Goal: Transaction & Acquisition: Purchase product/service

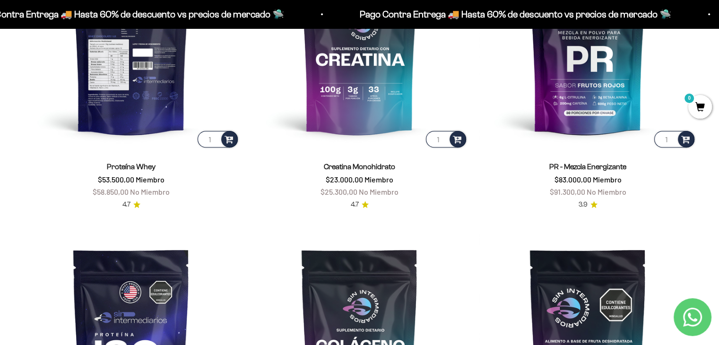
scroll to position [520, 0]
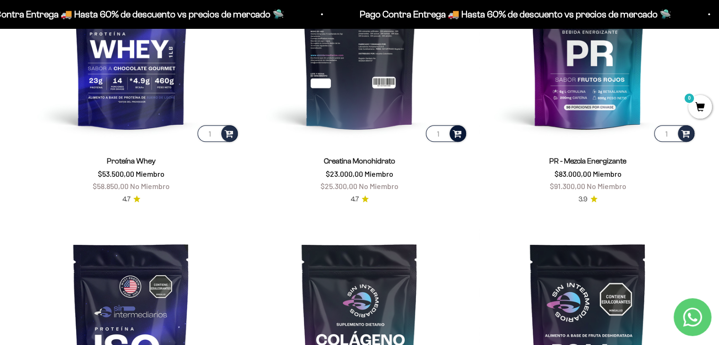
click at [457, 133] on span at bounding box center [457, 133] width 9 height 11
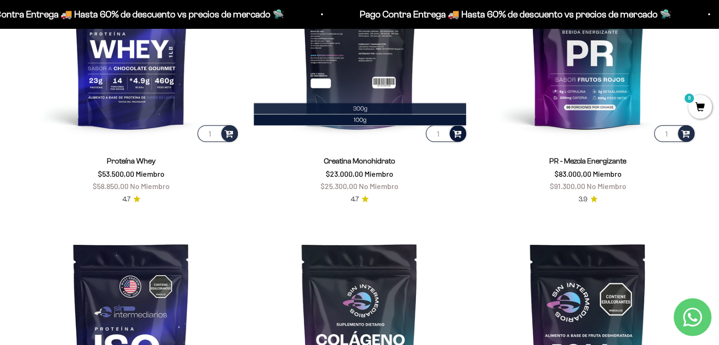
click at [358, 111] on span "300g" at bounding box center [360, 108] width 14 height 7
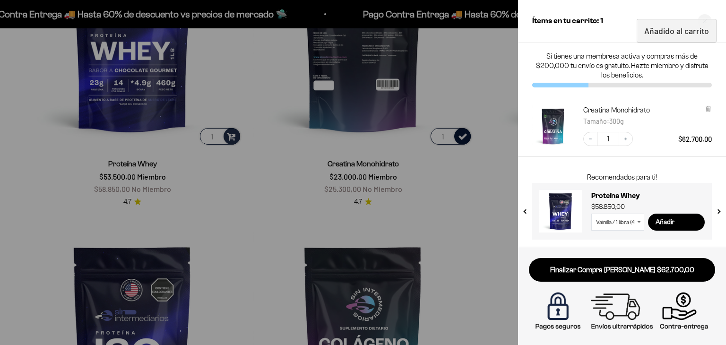
click at [443, 190] on div at bounding box center [363, 172] width 726 height 345
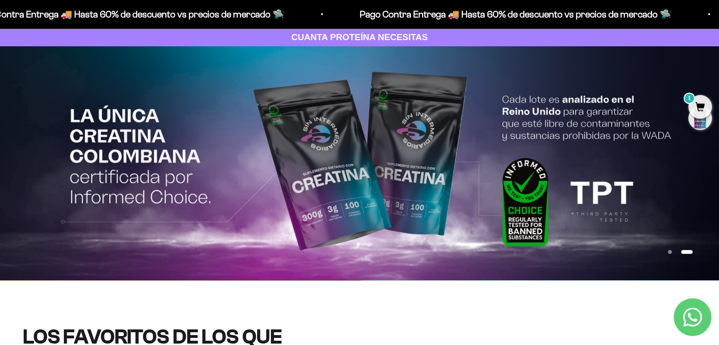
scroll to position [49, 0]
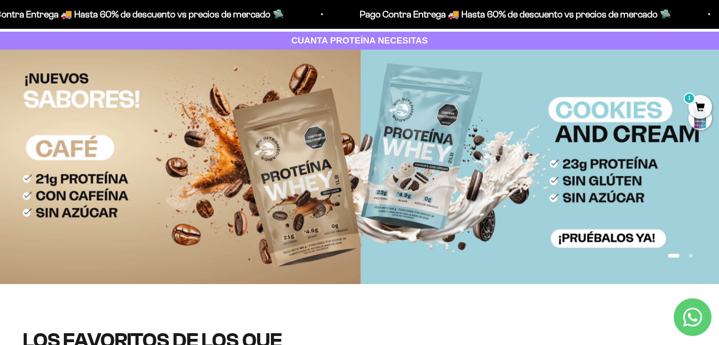
click at [287, 171] on img at bounding box center [359, 167] width 719 height 234
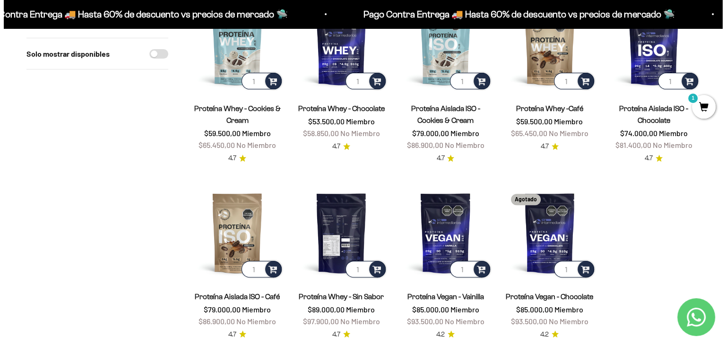
scroll to position [331, 0]
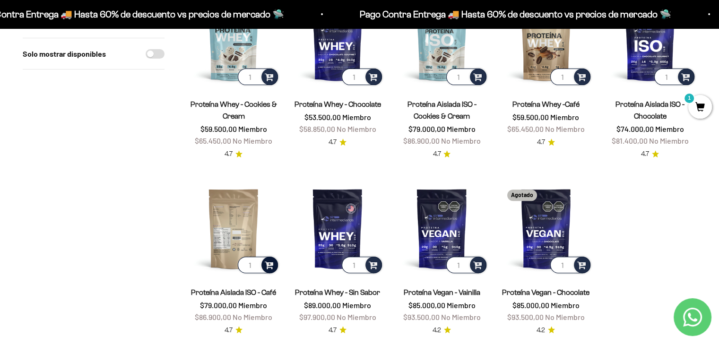
click at [265, 263] on span at bounding box center [269, 264] width 9 height 11
click at [255, 251] on span "Café / 2 libras (910g)" at bounding box center [234, 250] width 53 height 7
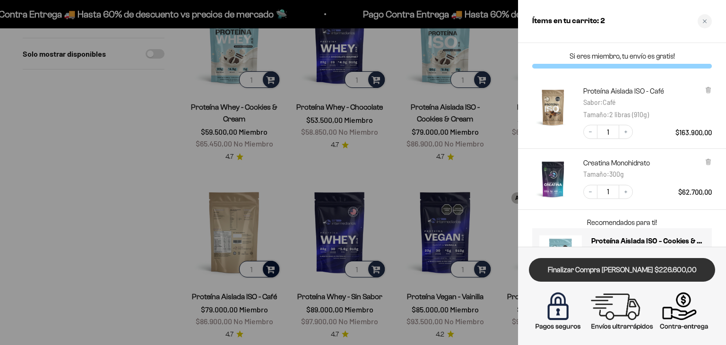
click at [615, 270] on link "Finalizar Compra [PERSON_NAME] $226.600,00" at bounding box center [622, 270] width 186 height 24
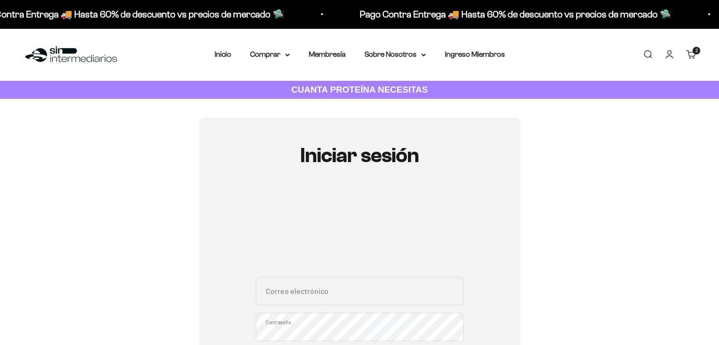
scroll to position [142, 0]
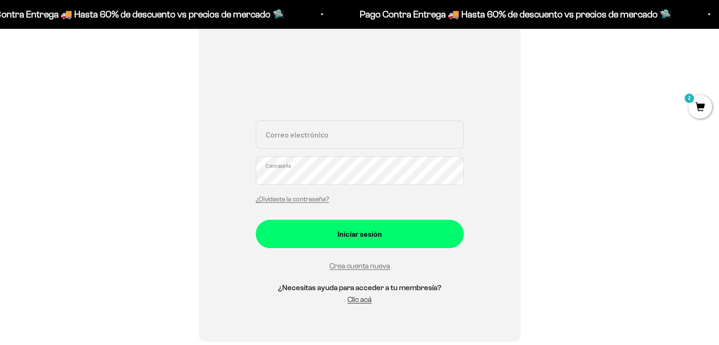
click at [304, 154] on div "Correo electrónico Contraseña ¿Olvidaste la contraseña?" at bounding box center [360, 165] width 208 height 88
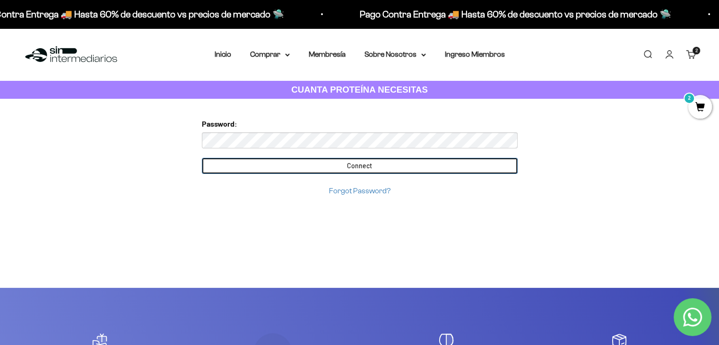
click at [297, 165] on input "Connect" at bounding box center [360, 166] width 316 height 16
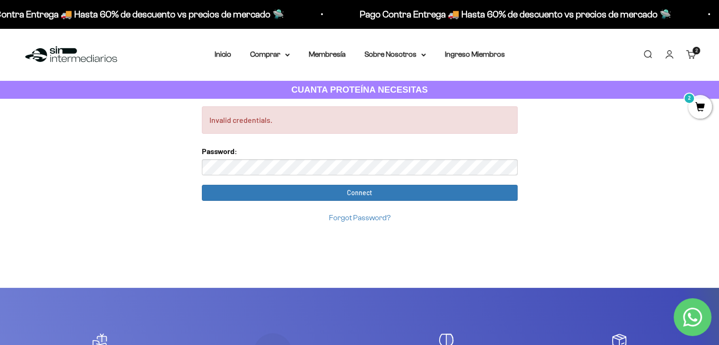
click at [202, 185] on input "Connect" at bounding box center [360, 193] width 316 height 16
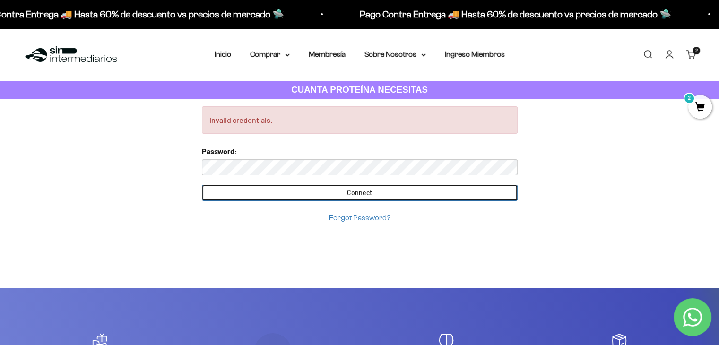
click at [401, 194] on input "Connect" at bounding box center [360, 193] width 316 height 16
